Goal: Transaction & Acquisition: Purchase product/service

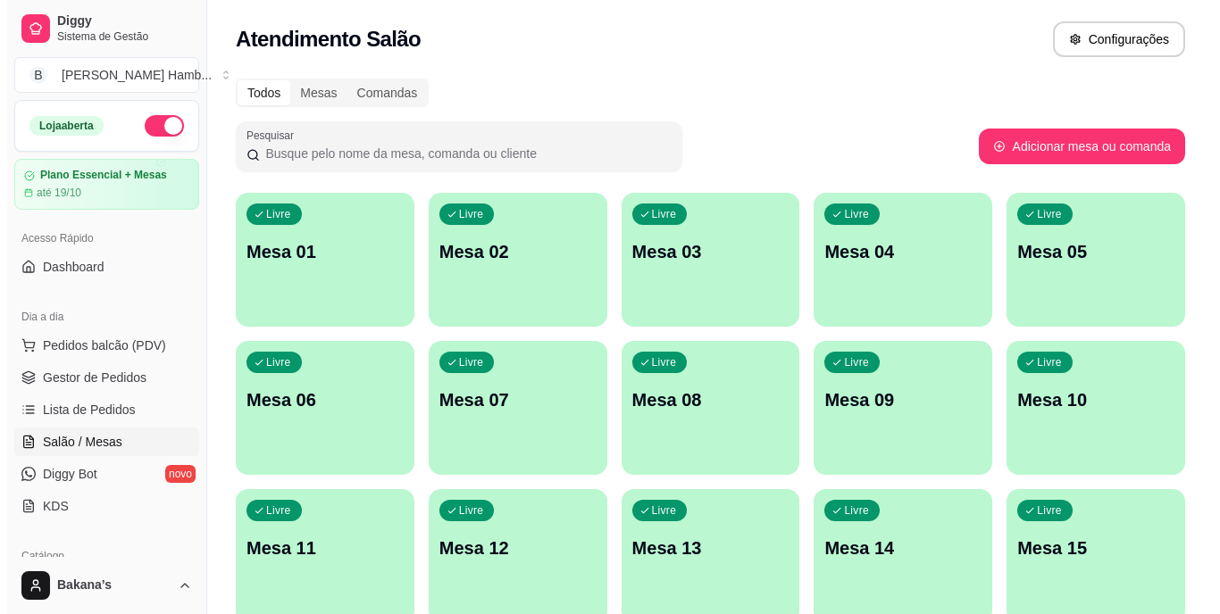
scroll to position [179, 0]
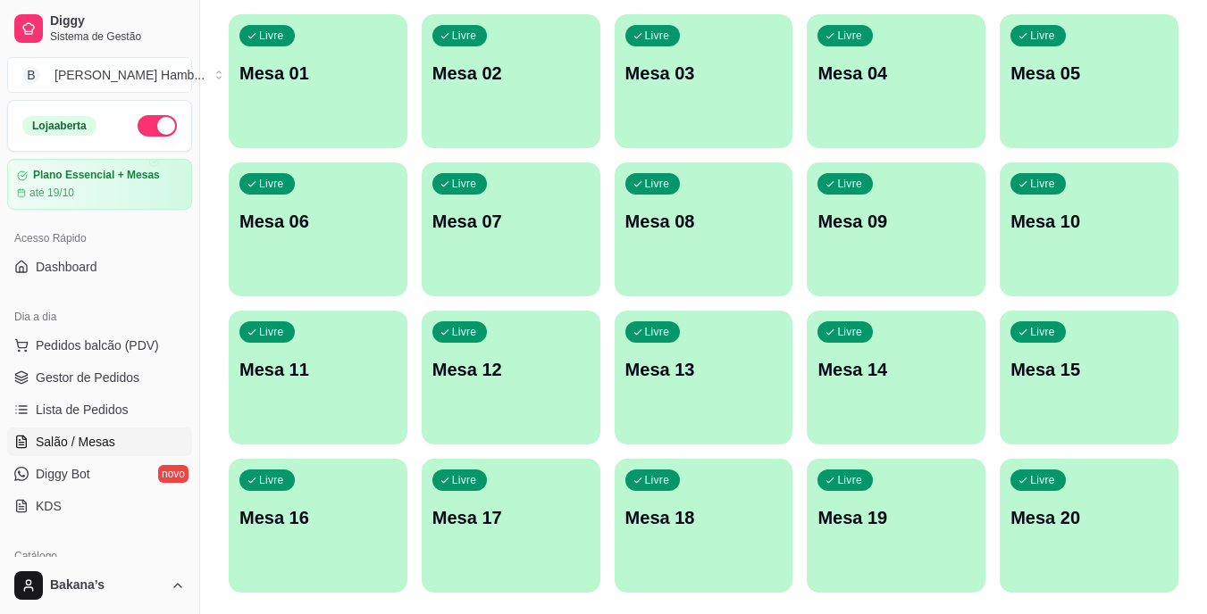
click at [368, 373] on p "Mesa 11" at bounding box center [317, 369] width 157 height 25
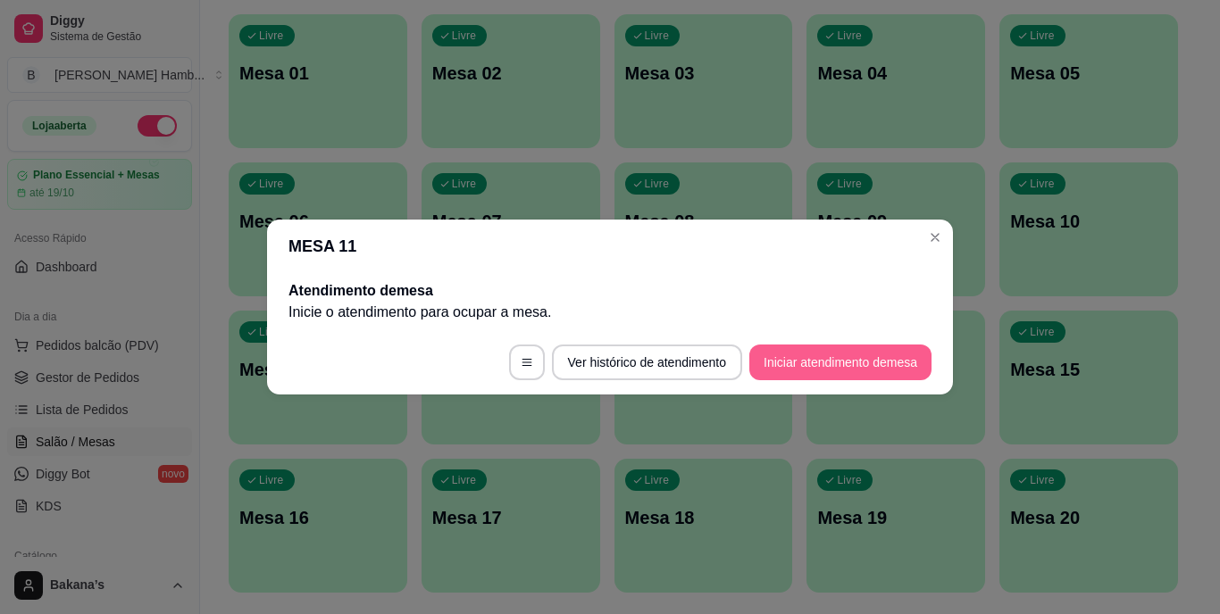
click at [857, 350] on button "Iniciar atendimento de mesa" at bounding box center [840, 363] width 182 height 36
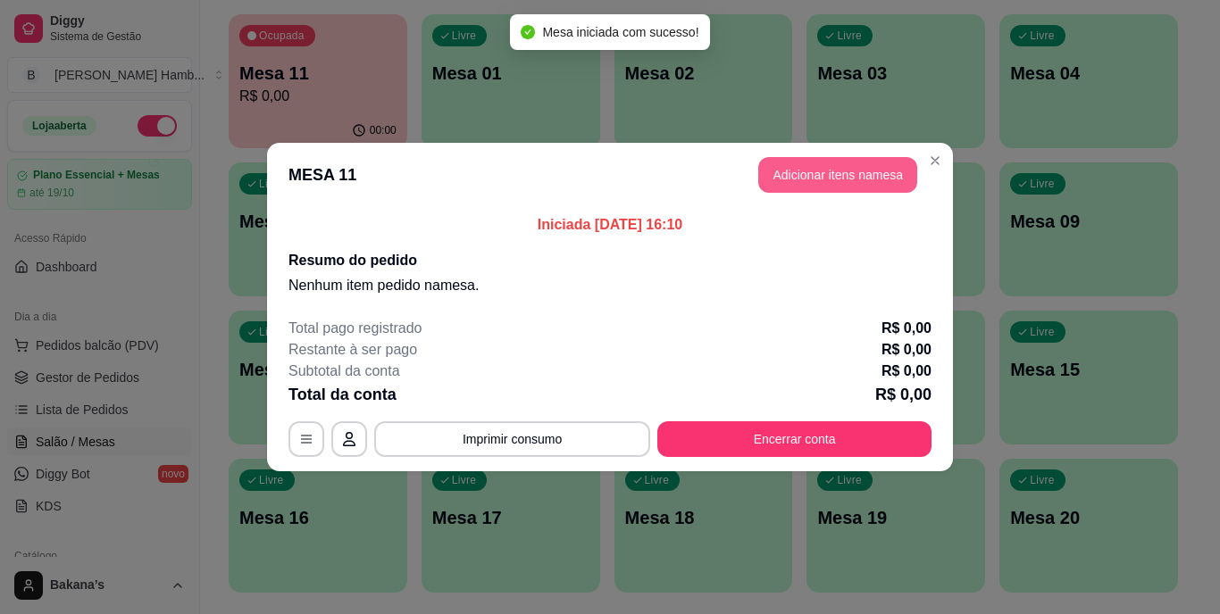
click at [872, 171] on button "Adicionar itens na mesa" at bounding box center [837, 175] width 159 height 36
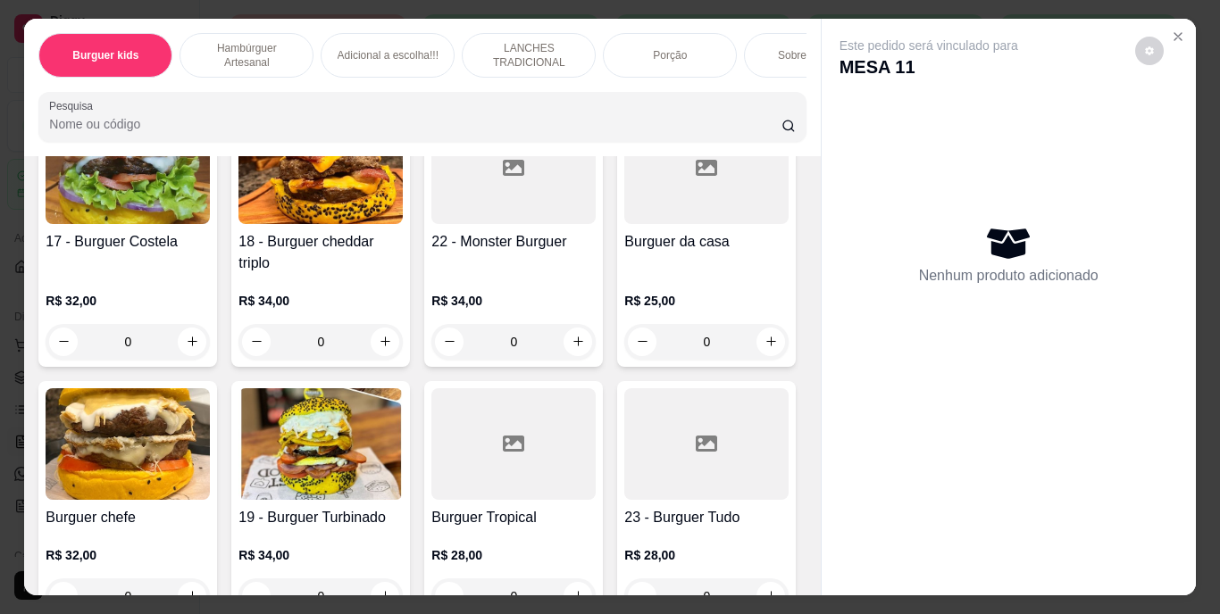
scroll to position [1697, 0]
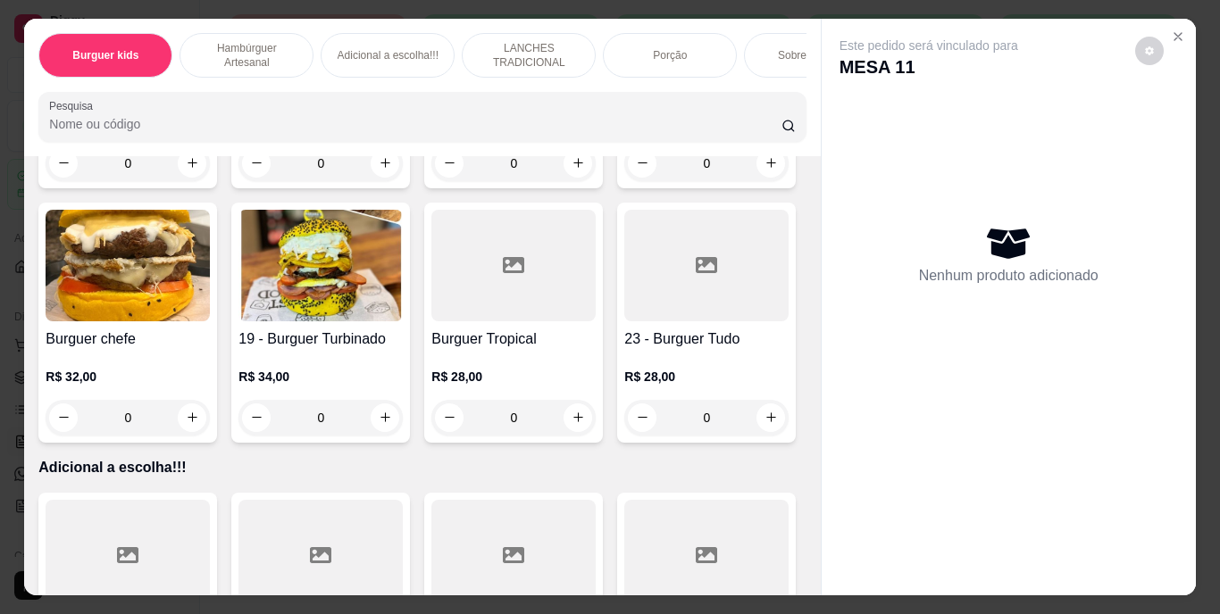
type input "2"
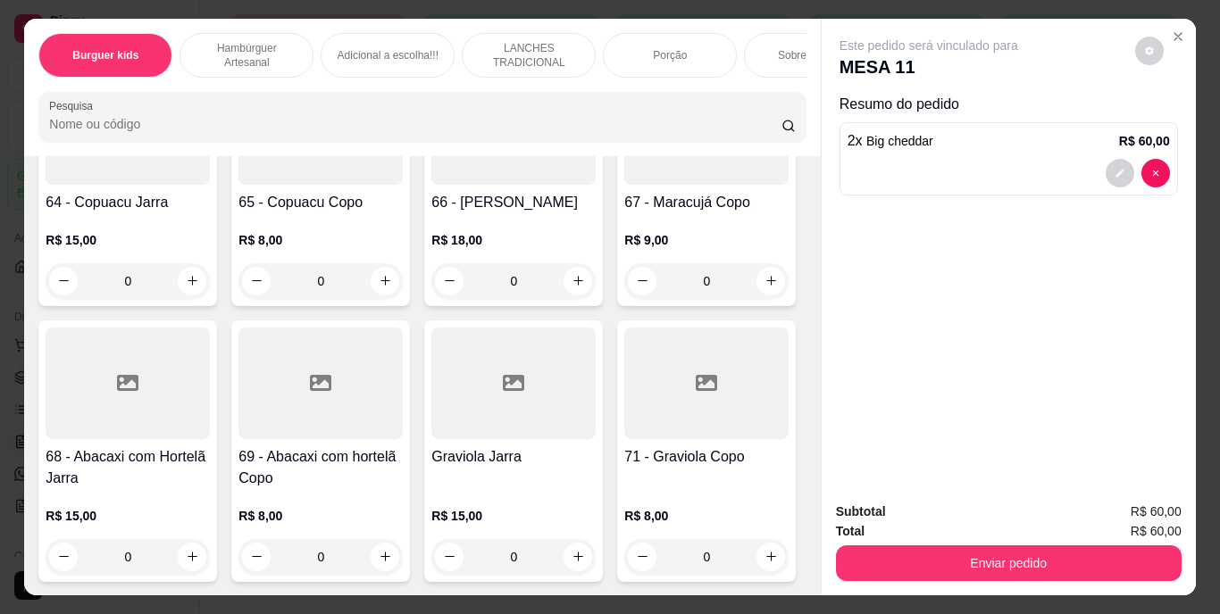
scroll to position [7057, 0]
click at [189, 33] on icon "increase-product-quantity" at bounding box center [192, 26] width 13 height 13
type input "1"
click at [1115, 168] on icon "decrease-product-quantity" at bounding box center [1120, 173] width 11 height 11
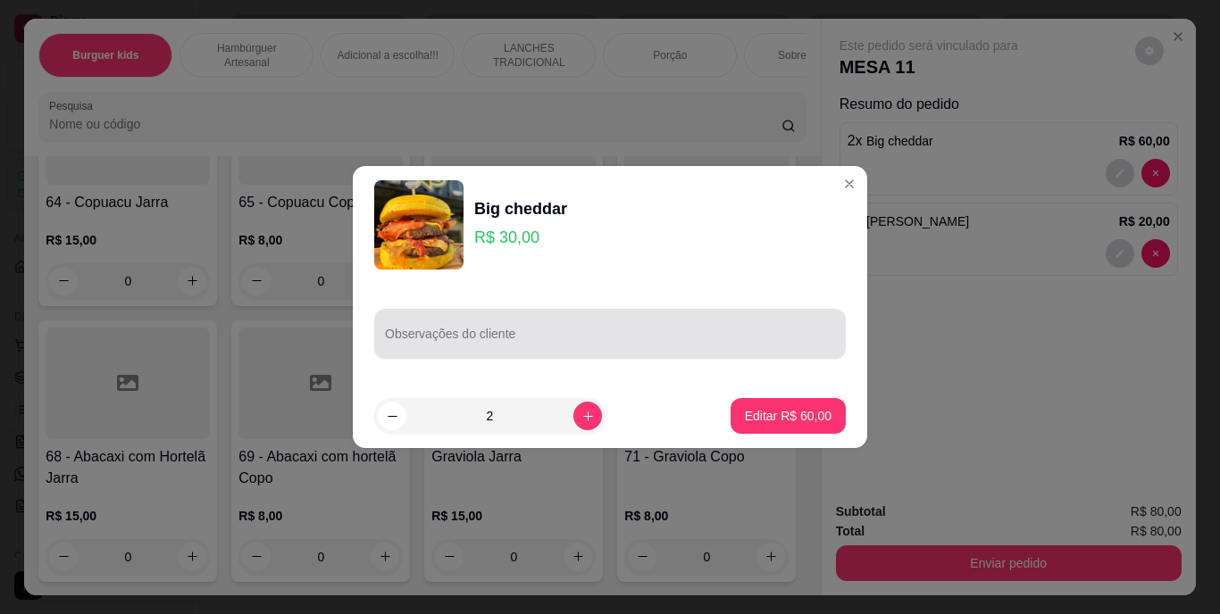
click at [535, 331] on div at bounding box center [610, 334] width 450 height 36
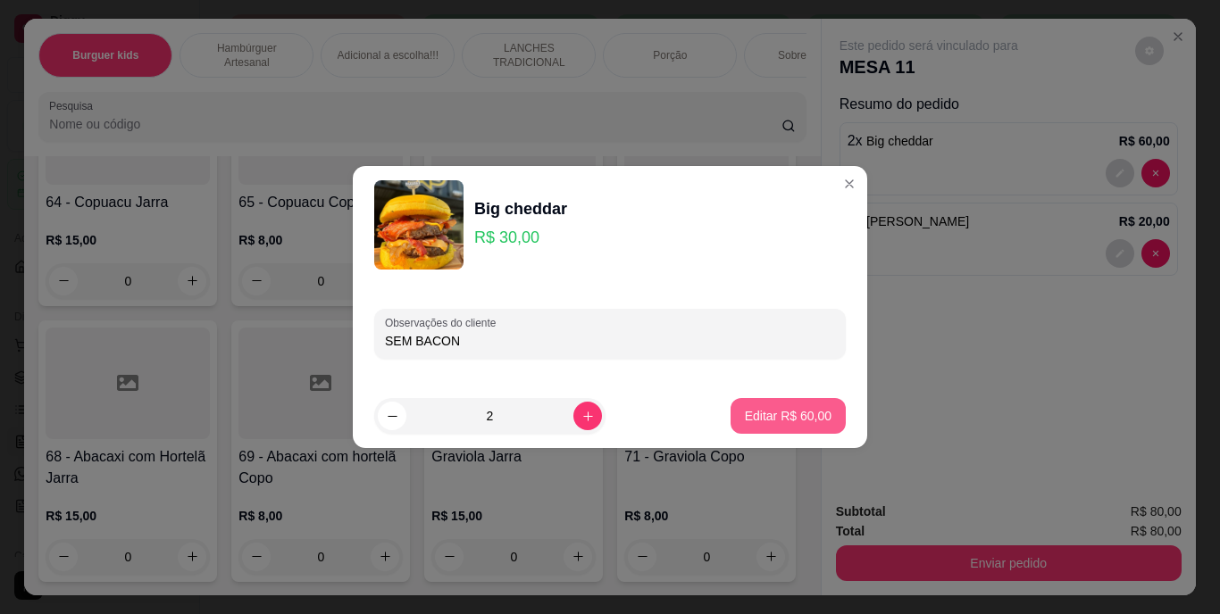
type input "SEM BACON"
click at [732, 404] on button "Editar R$ 60,00" at bounding box center [788, 416] width 112 height 35
type input "0"
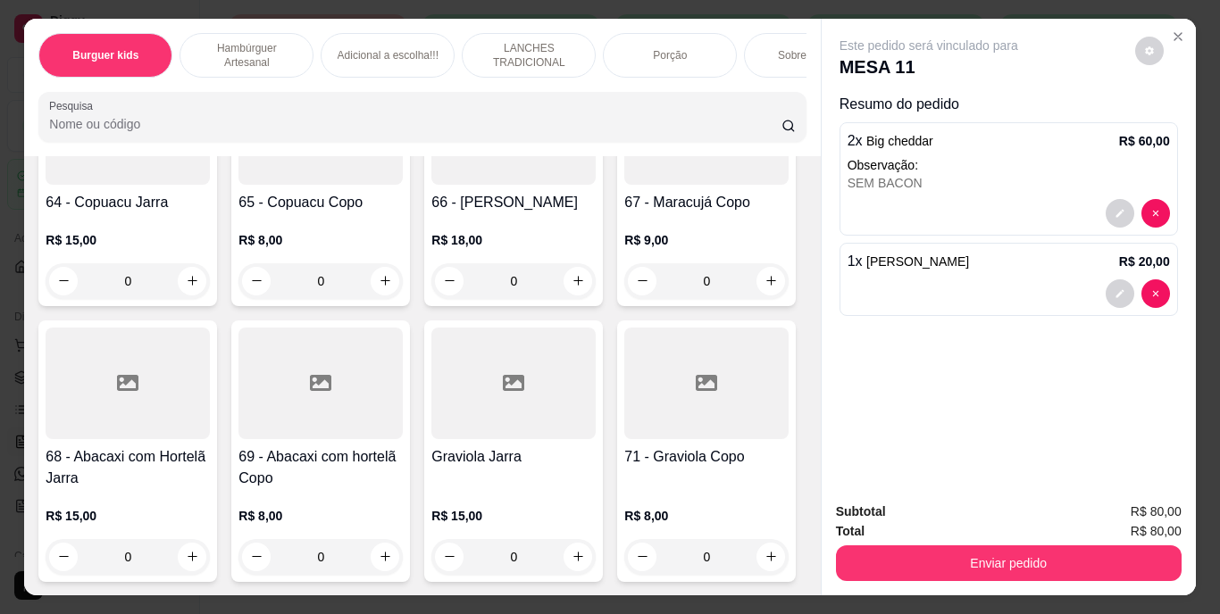
scroll to position [6164, 0]
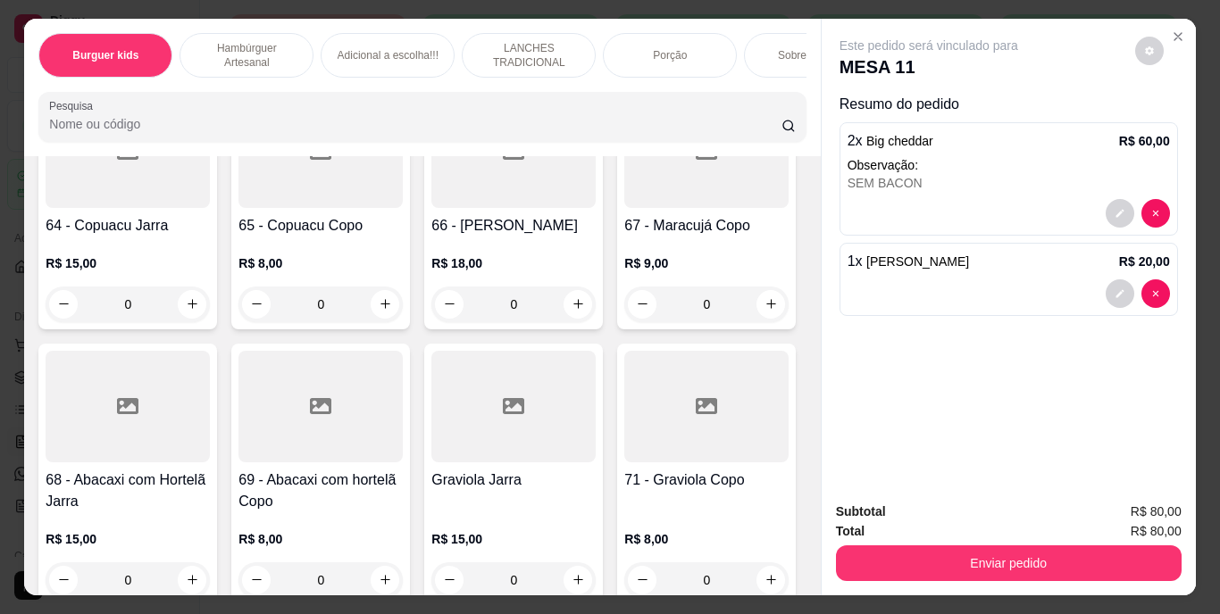
type input "1"
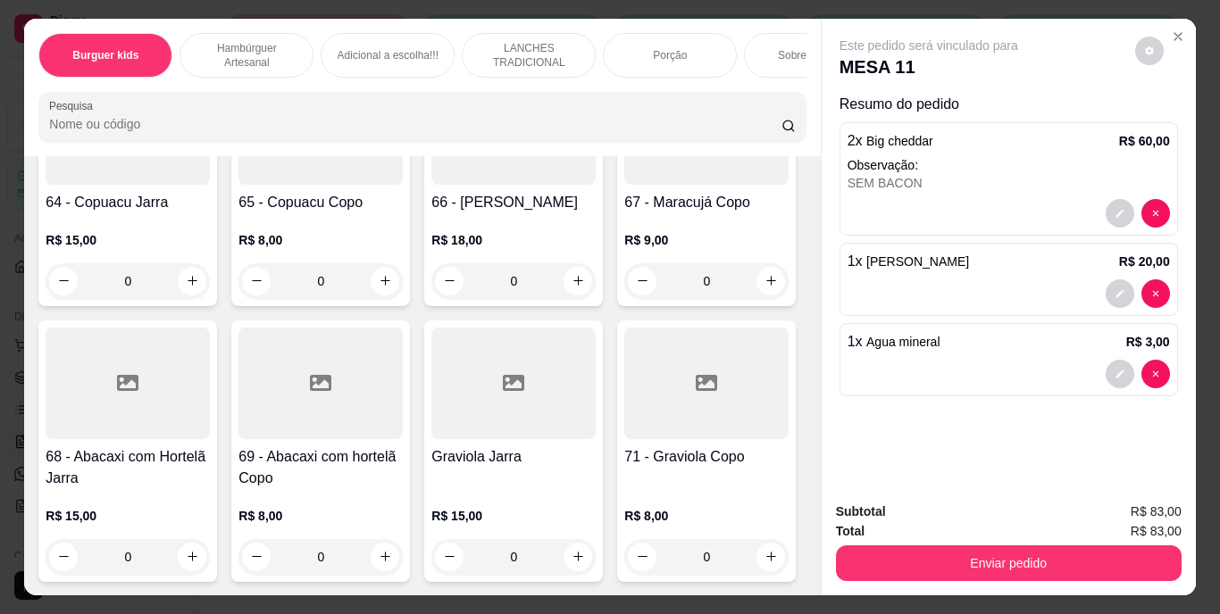
scroll to position [6610, 0]
type input "1"
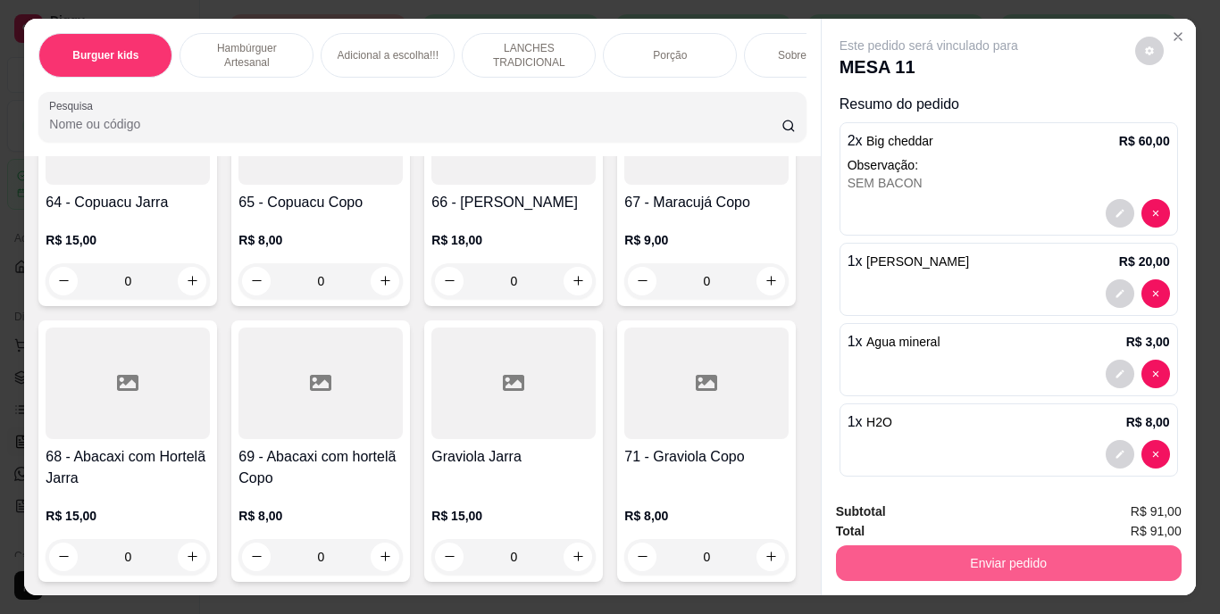
click at [1018, 561] on button "Enviar pedido" at bounding box center [1009, 564] width 346 height 36
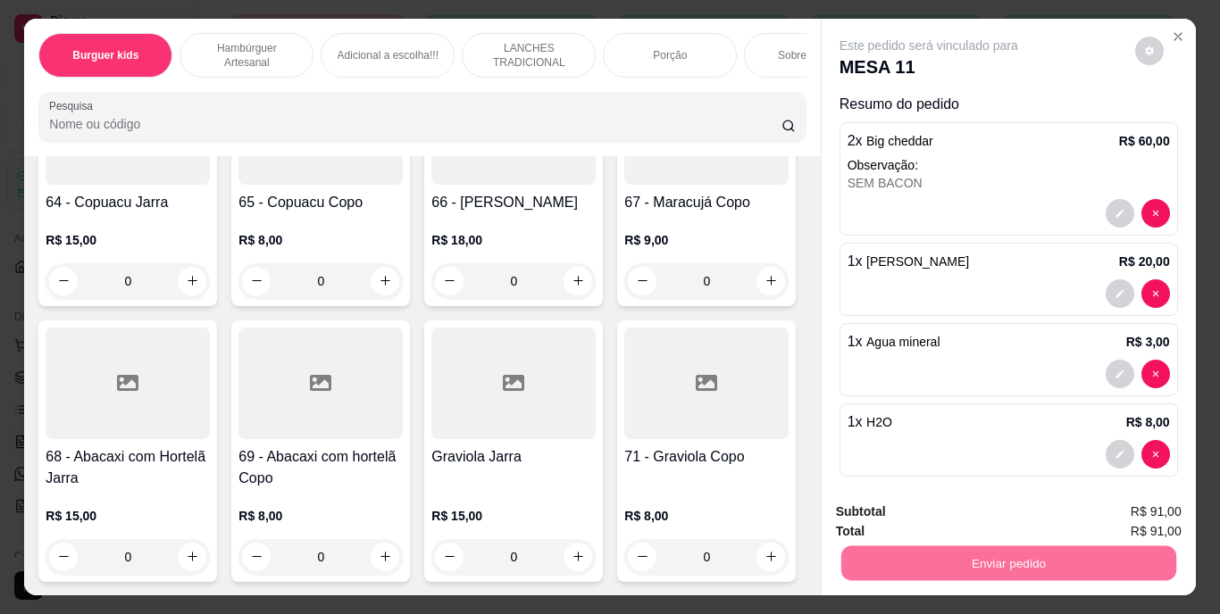
click at [1097, 512] on button "Enviar pedido" at bounding box center [1134, 514] width 101 height 34
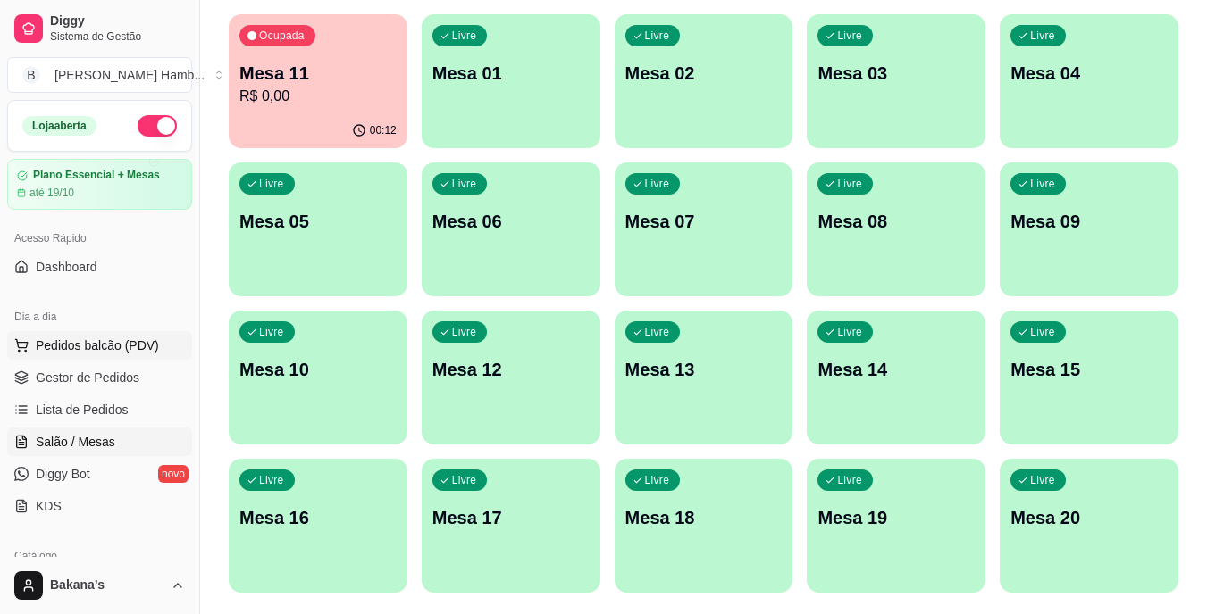
click at [122, 347] on span "Pedidos balcão (PDV)" at bounding box center [97, 346] width 123 height 18
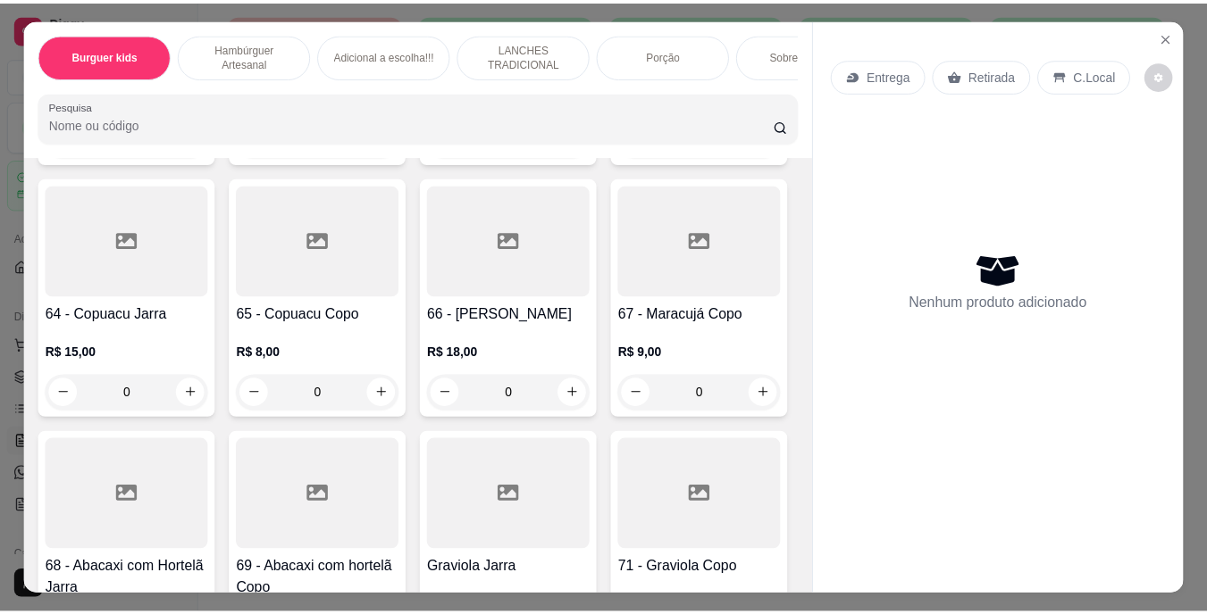
scroll to position [6252, 0]
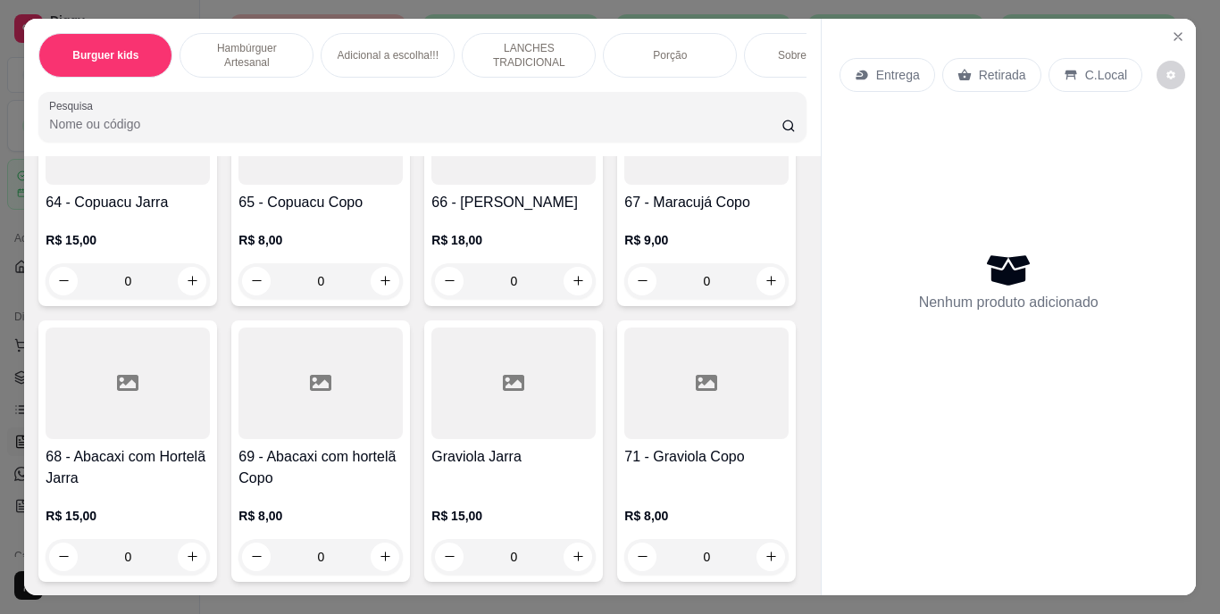
type input "1"
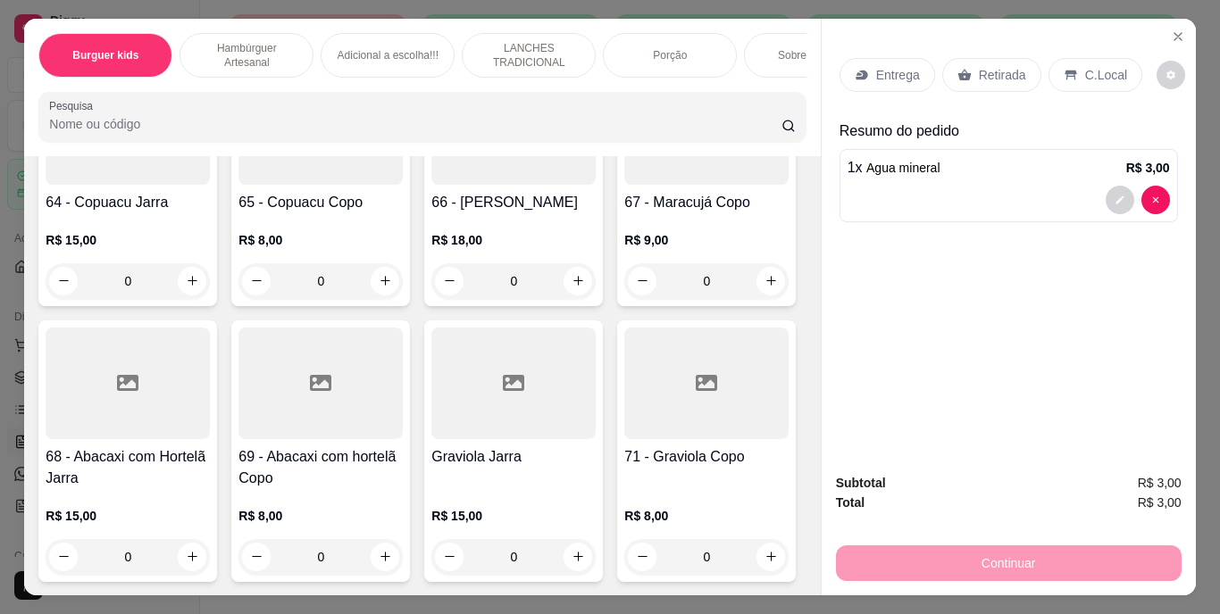
click at [995, 67] on p "Retirada" at bounding box center [1002, 75] width 47 height 18
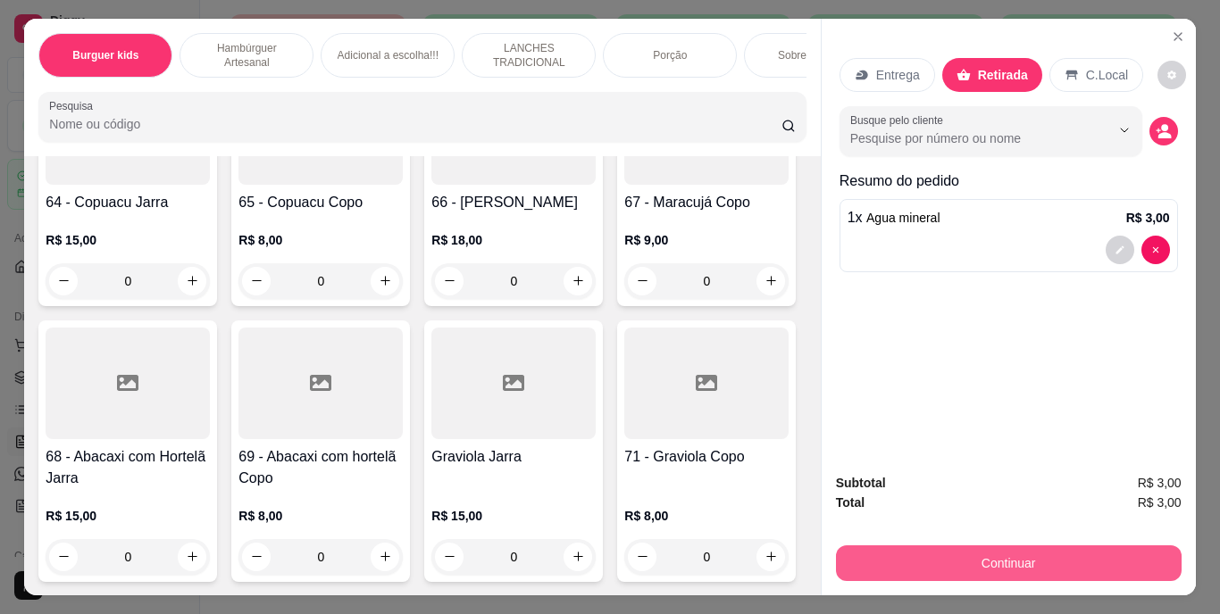
click at [998, 551] on button "Continuar" at bounding box center [1009, 564] width 346 height 36
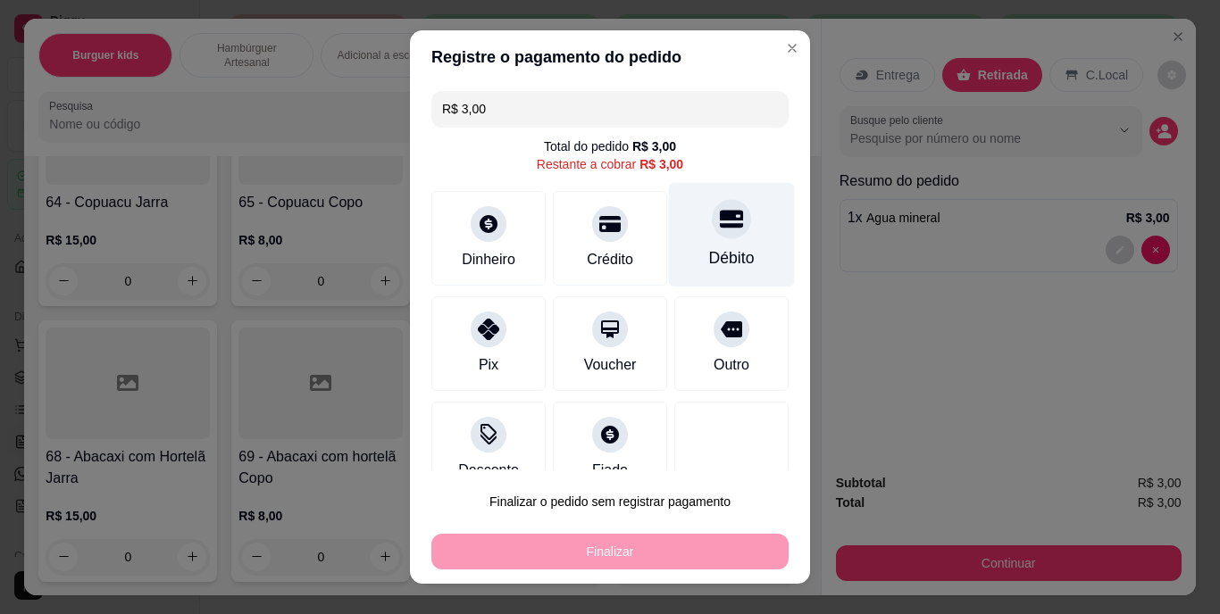
click at [707, 244] on div "Débito" at bounding box center [732, 235] width 126 height 104
type input "R$ 0,00"
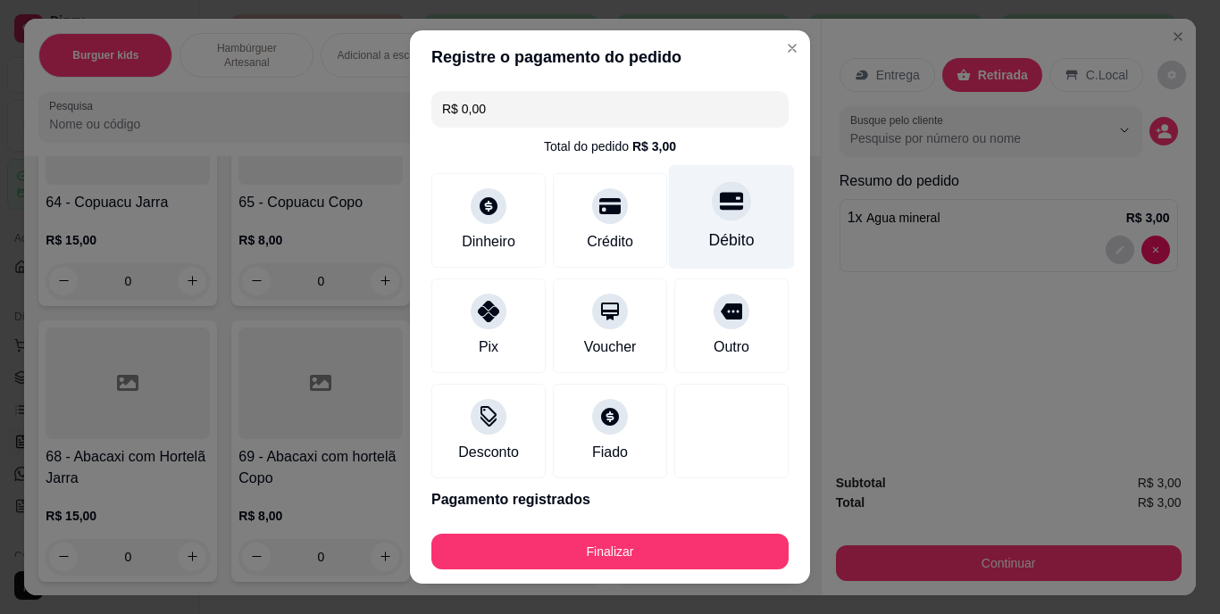
click at [720, 191] on icon at bounding box center [731, 201] width 23 height 23
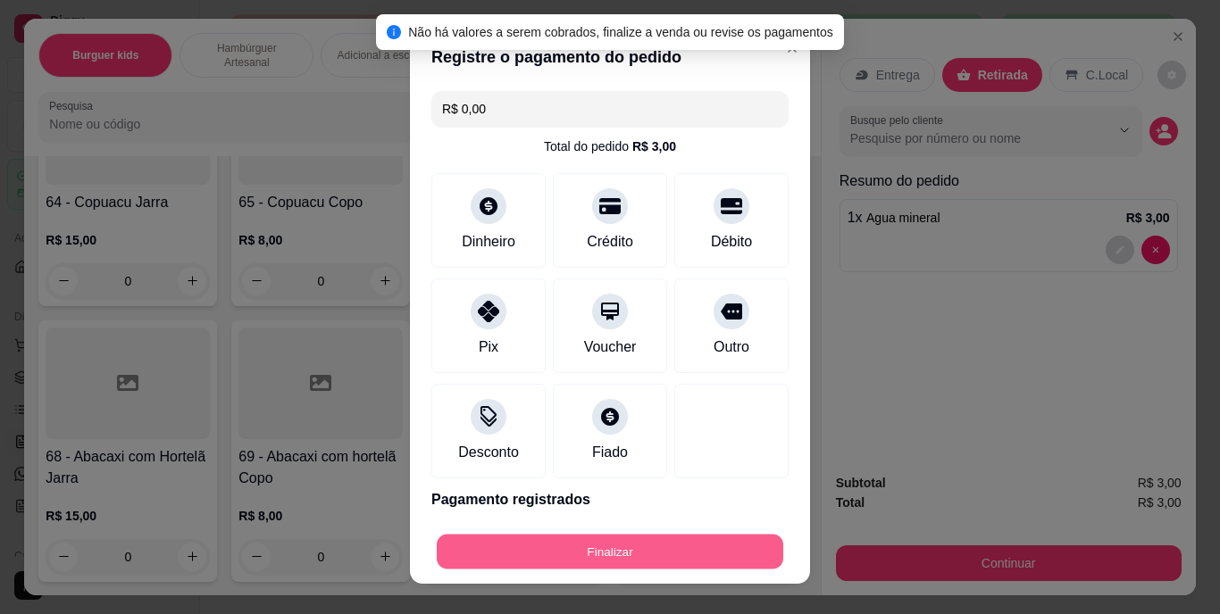
click at [622, 548] on button "Finalizar" at bounding box center [610, 551] width 347 height 35
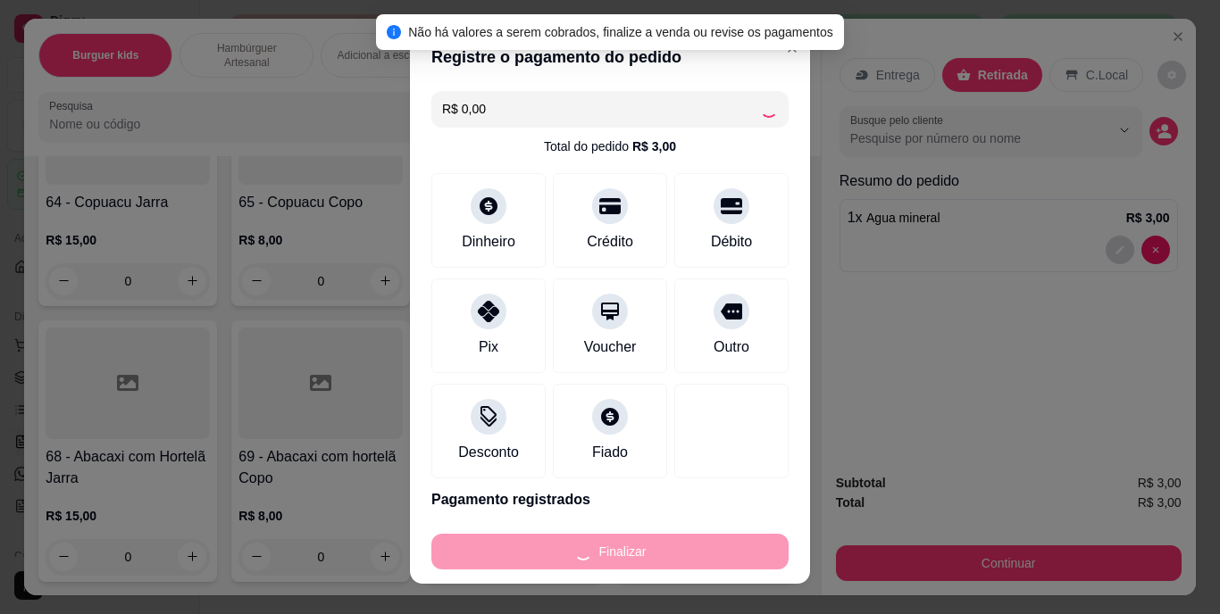
type input "0"
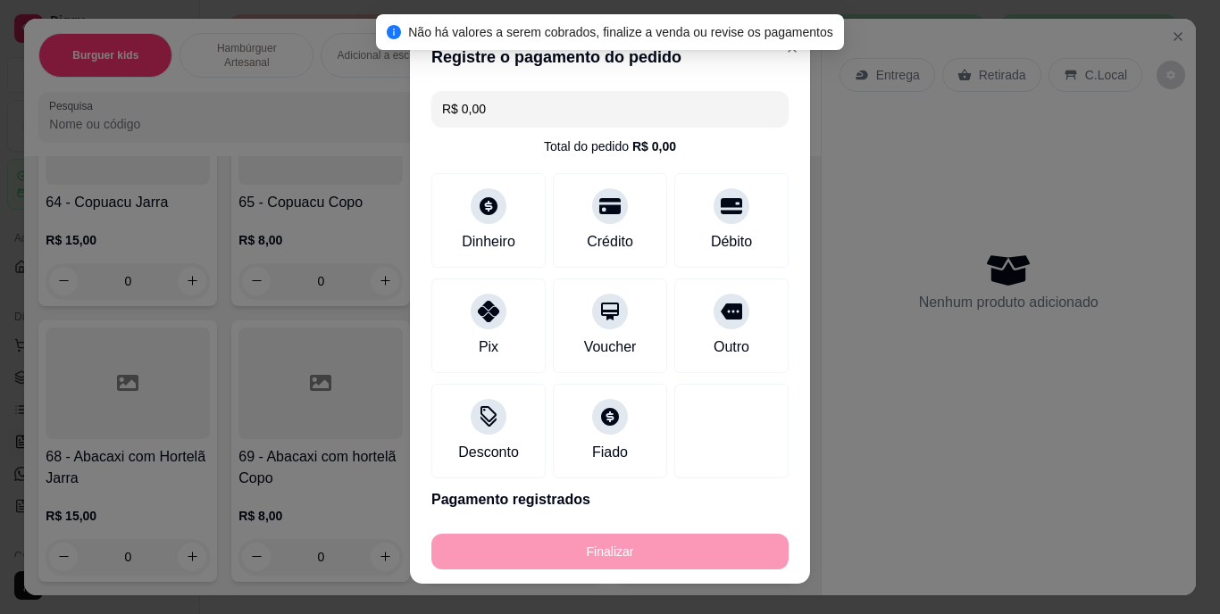
type input "-R$ 3,00"
